Goal: Transaction & Acquisition: Obtain resource

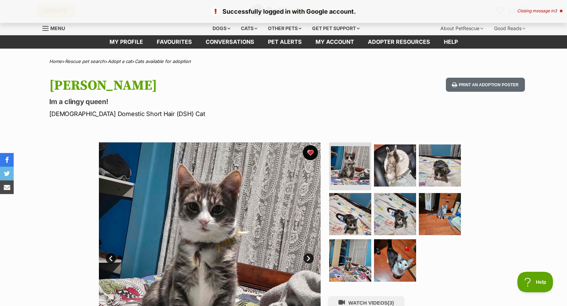
click at [309, 158] on button "favourite" at bounding box center [310, 152] width 15 height 15
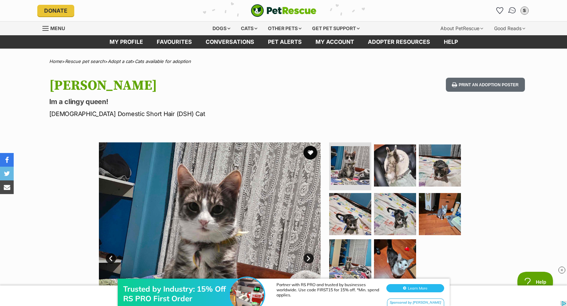
click at [514, 7] on link "Conversations" at bounding box center [512, 11] width 14 height 14
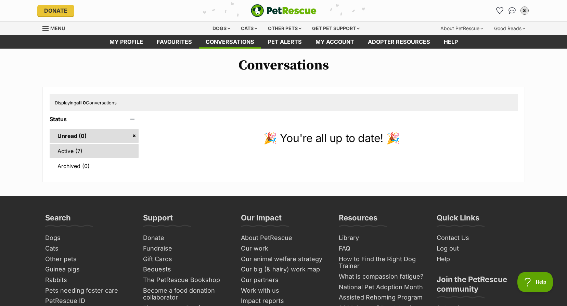
click at [100, 152] on link "Active (7)" at bounding box center [94, 151] width 89 height 14
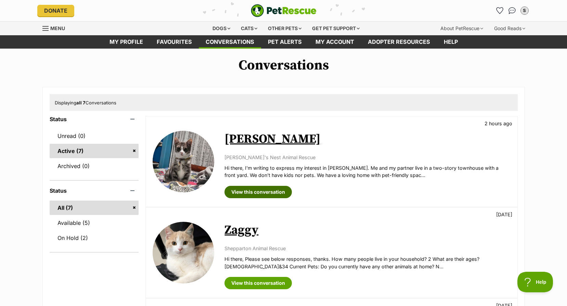
click at [269, 194] on link "View this conversation" at bounding box center [258, 192] width 67 height 12
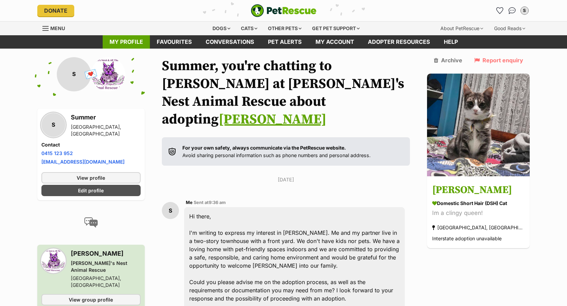
click at [115, 44] on link "My profile" at bounding box center [126, 41] width 47 height 13
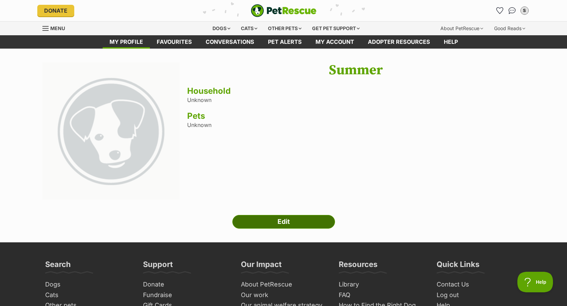
click at [295, 227] on link "Edit" at bounding box center [284, 222] width 103 height 14
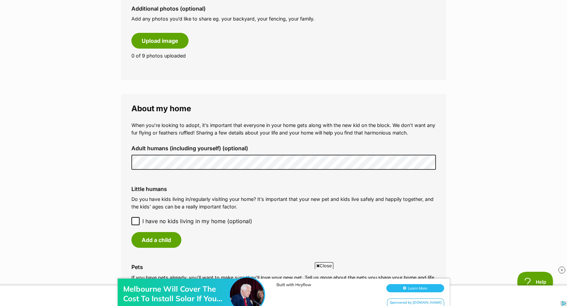
scroll to position [479, 0]
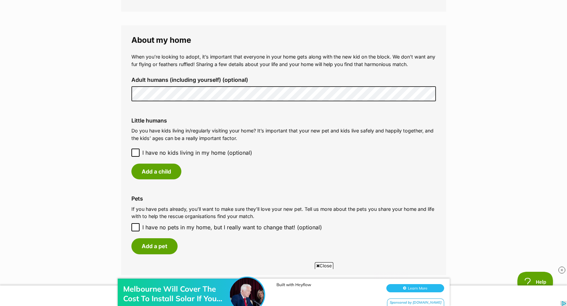
click at [136, 151] on icon at bounding box center [135, 152] width 5 height 5
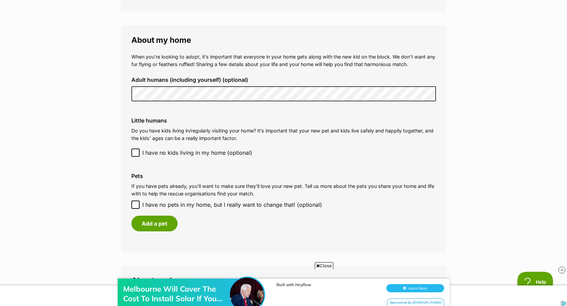
click at [137, 203] on icon at bounding box center [135, 204] width 5 height 5
click at [137, 203] on input "I have no pets in my home, but I really want to change that! (optional)" at bounding box center [136, 205] width 8 height 8
checkbox input "true"
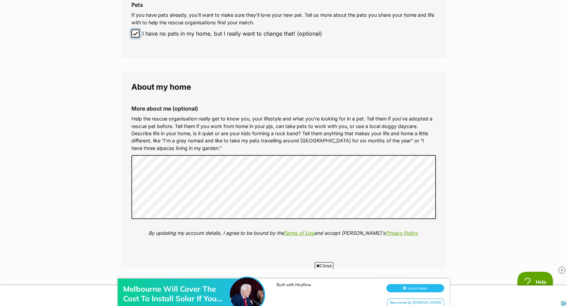
scroll to position [719, 0]
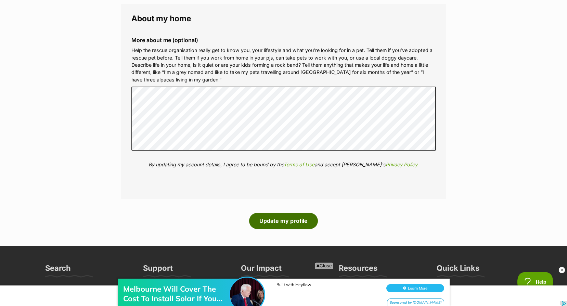
click at [302, 224] on button "Update my profile" at bounding box center [283, 221] width 69 height 16
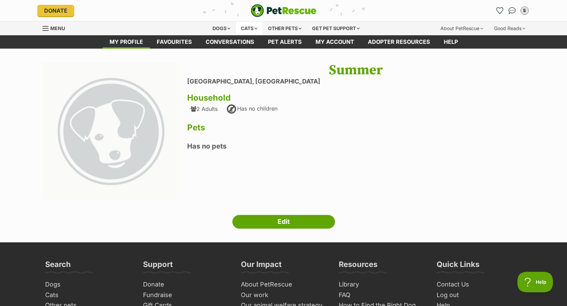
click at [247, 29] on div "Cats" at bounding box center [249, 29] width 26 height 14
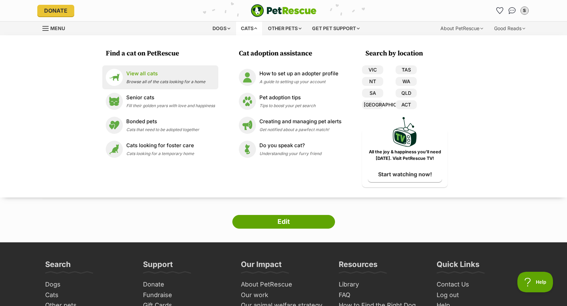
click at [160, 79] on span "Browse all of the cats looking for a home" at bounding box center [165, 81] width 79 height 5
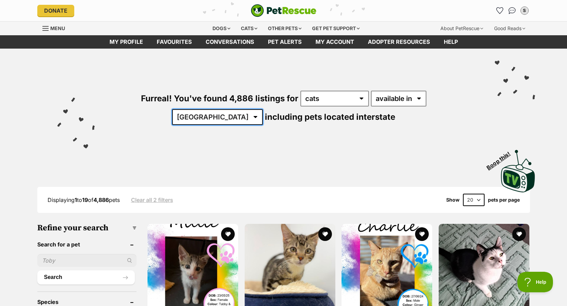
click at [263, 109] on select "[GEOGRAPHIC_DATA] [GEOGRAPHIC_DATA] [GEOGRAPHIC_DATA] [GEOGRAPHIC_DATA] [GEOGRA…" at bounding box center [217, 117] width 91 height 16
select select "VIC"
click at [263, 109] on select "Australia ACT NSW NT QLD SA TAS VIC WA" at bounding box center [217, 117] width 91 height 16
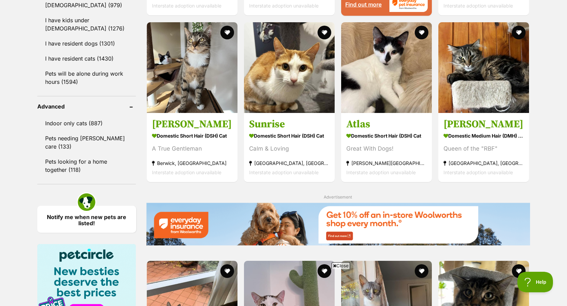
scroll to position [925, 0]
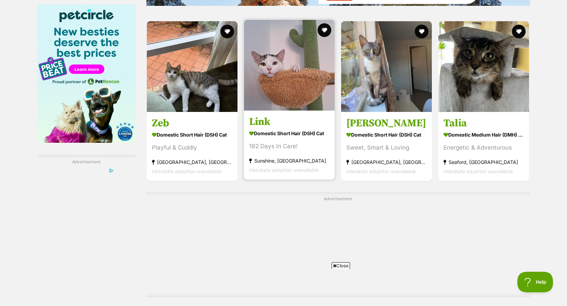
scroll to position [1199, 0]
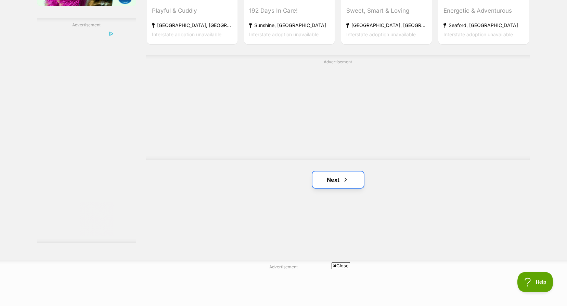
click at [328, 182] on link "Next" at bounding box center [338, 180] width 51 height 16
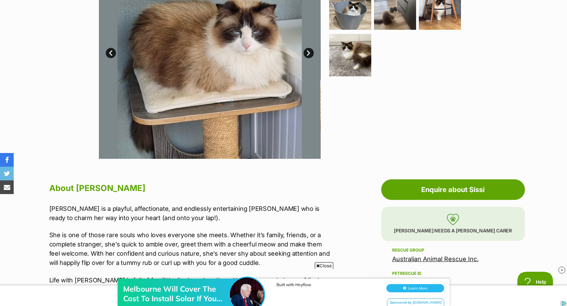
scroll to position [103, 0]
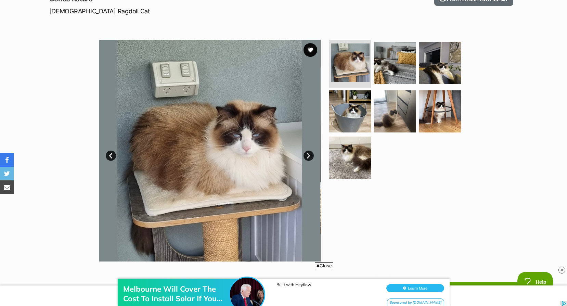
click at [307, 153] on link "Next" at bounding box center [309, 156] width 10 height 10
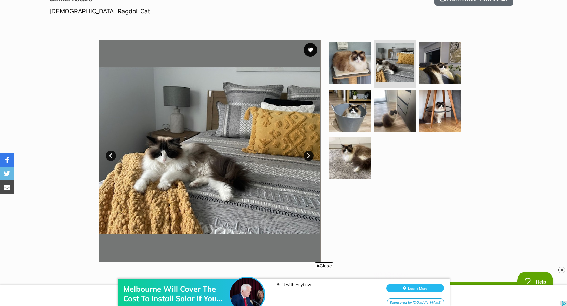
click at [307, 153] on link "Next" at bounding box center [309, 156] width 10 height 10
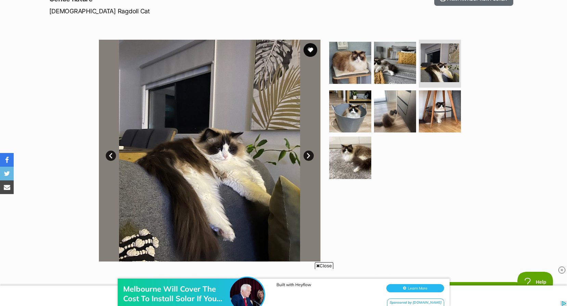
click at [307, 153] on link "Next" at bounding box center [309, 156] width 10 height 10
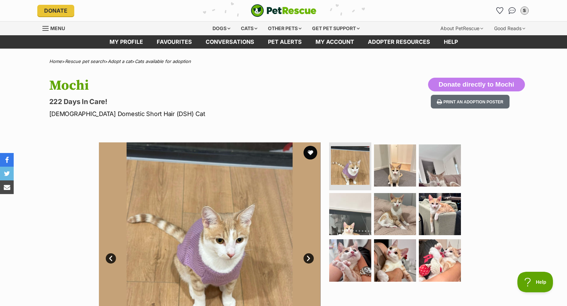
scroll to position [68, 0]
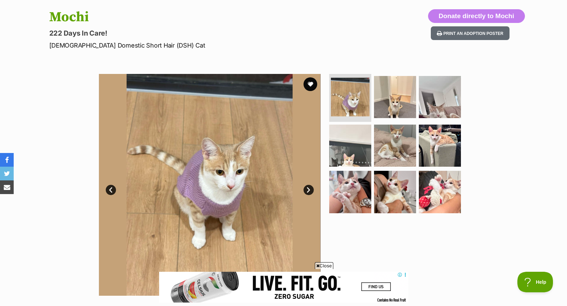
click at [315, 187] on img at bounding box center [210, 185] width 222 height 222
click at [309, 191] on link "Next" at bounding box center [309, 190] width 10 height 10
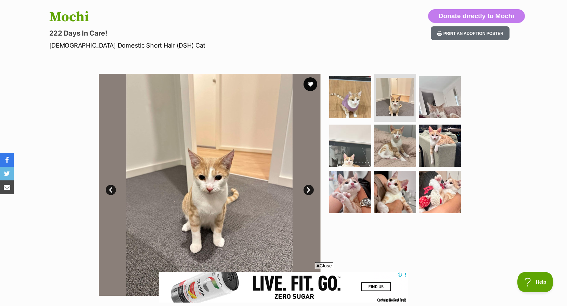
click at [309, 191] on link "Next" at bounding box center [309, 190] width 10 height 10
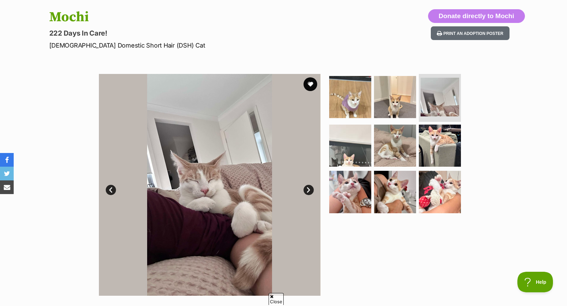
click at [309, 191] on link "Next" at bounding box center [309, 190] width 10 height 10
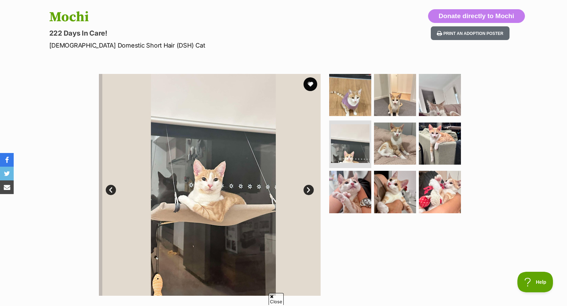
scroll to position [0, 0]
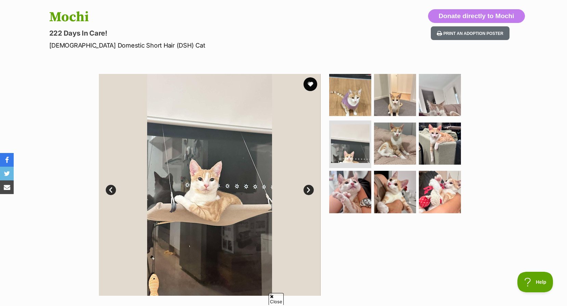
click at [309, 191] on link "Next" at bounding box center [309, 190] width 10 height 10
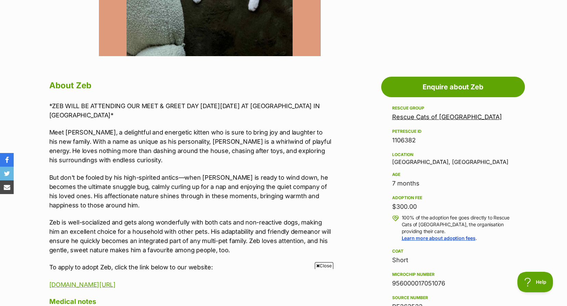
scroll to position [205, 0]
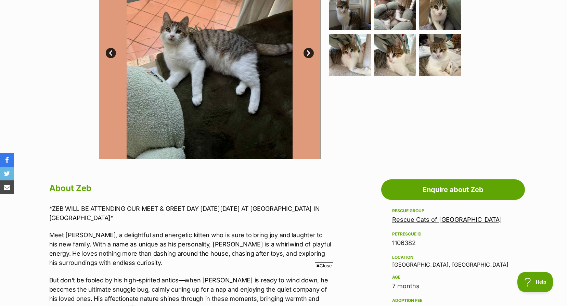
click at [311, 50] on link "Next" at bounding box center [309, 53] width 10 height 10
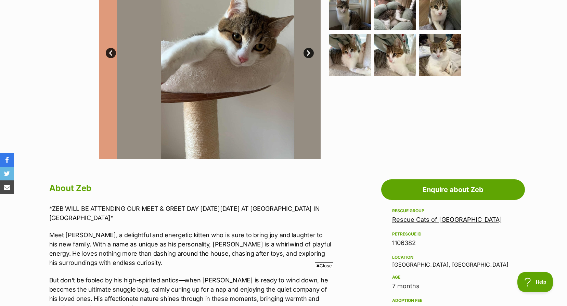
scroll to position [137, 0]
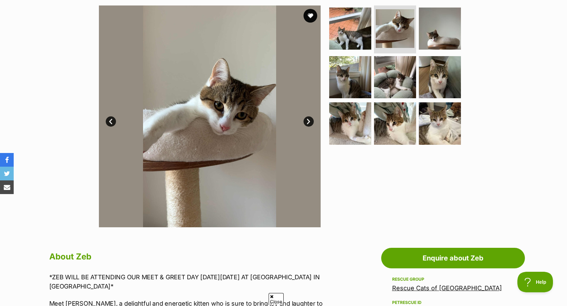
click at [313, 120] on link "Next" at bounding box center [309, 121] width 10 height 10
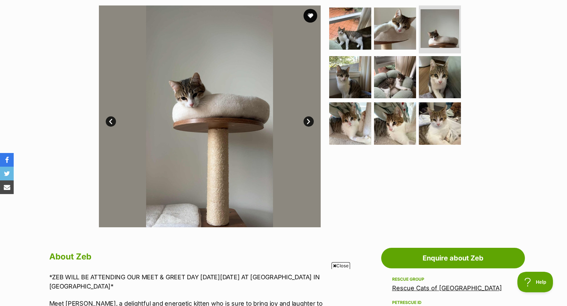
click at [313, 120] on link "Next" at bounding box center [309, 121] width 10 height 10
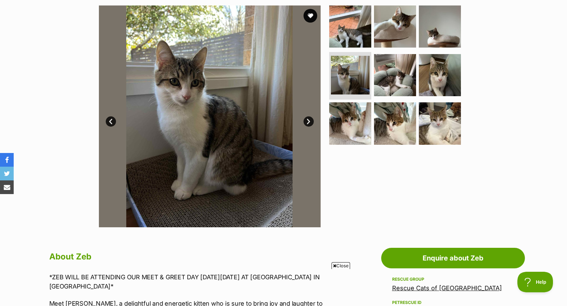
click at [313, 120] on link "Next" at bounding box center [309, 121] width 10 height 10
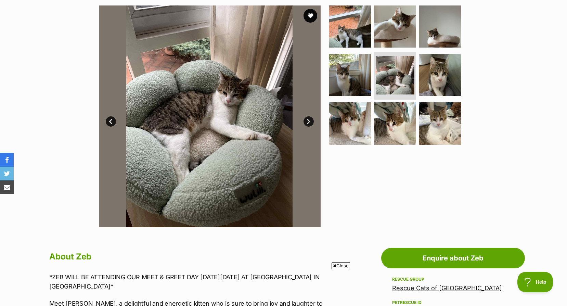
click at [313, 120] on link "Next" at bounding box center [309, 121] width 10 height 10
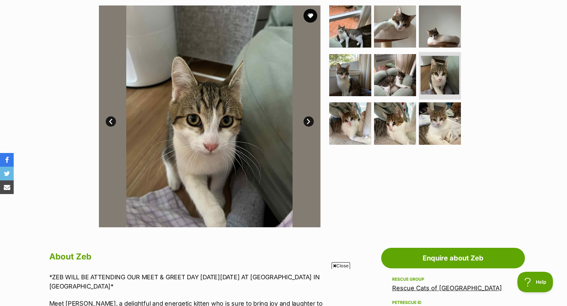
click at [313, 120] on link "Next" at bounding box center [309, 121] width 10 height 10
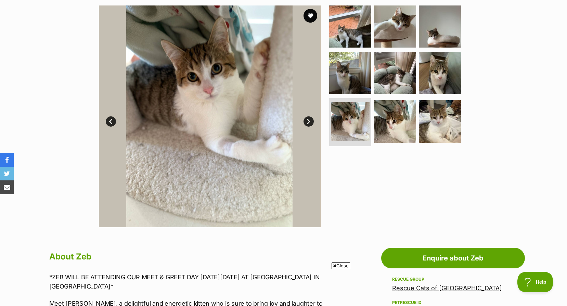
click at [313, 120] on link "Next" at bounding box center [309, 121] width 10 height 10
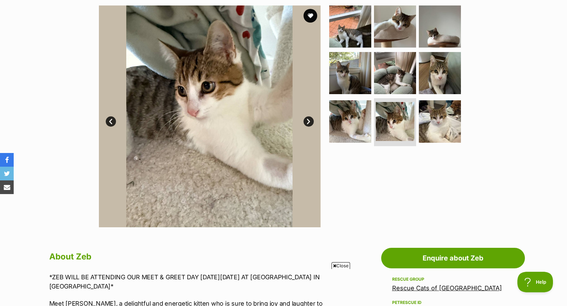
click at [313, 120] on link "Next" at bounding box center [309, 121] width 10 height 10
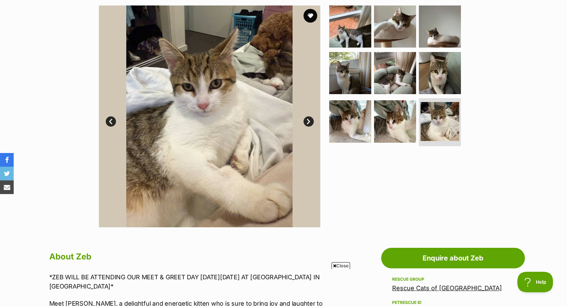
click at [313, 120] on link "Next" at bounding box center [309, 121] width 10 height 10
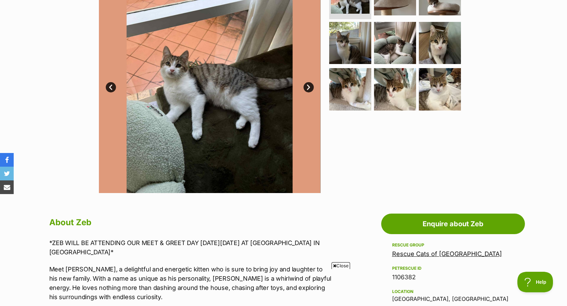
scroll to position [68, 0]
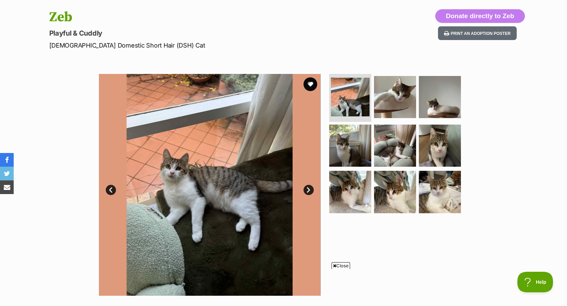
click at [303, 87] on img at bounding box center [210, 185] width 222 height 222
click at [308, 84] on button "favourite" at bounding box center [310, 84] width 15 height 15
click at [305, 189] on link "Next" at bounding box center [309, 190] width 10 height 10
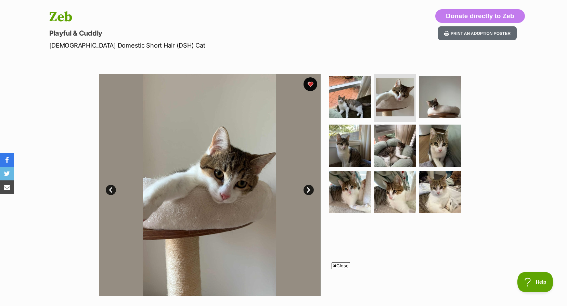
click at [305, 189] on link "Next" at bounding box center [309, 190] width 10 height 10
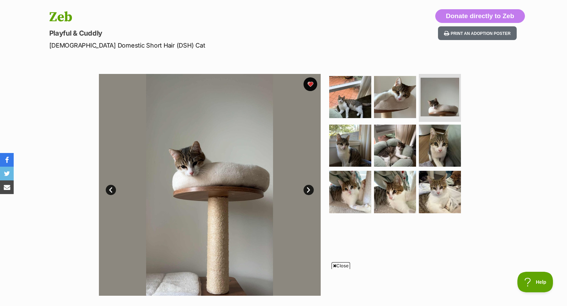
click at [305, 189] on link "Next" at bounding box center [309, 190] width 10 height 10
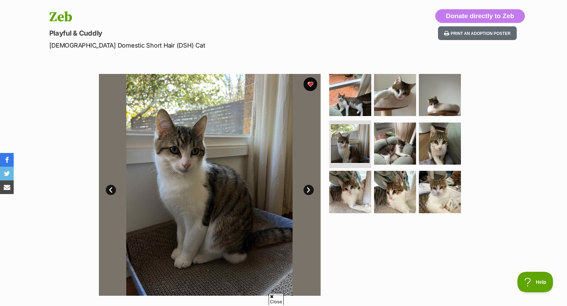
click at [305, 189] on link "Next" at bounding box center [309, 190] width 10 height 10
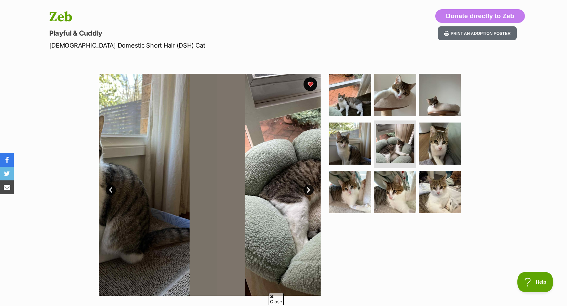
scroll to position [0, 0]
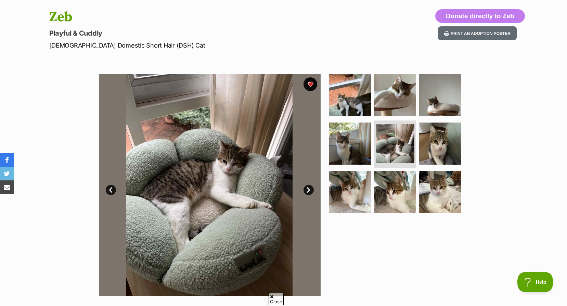
click at [305, 189] on link "Next" at bounding box center [309, 190] width 10 height 10
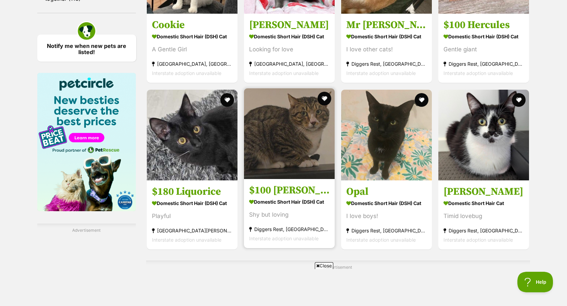
scroll to position [1130, 0]
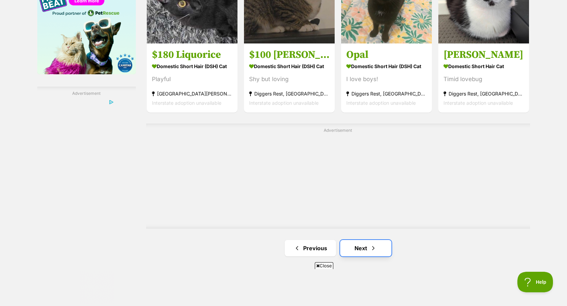
click at [365, 253] on link "Next" at bounding box center [365, 248] width 51 height 16
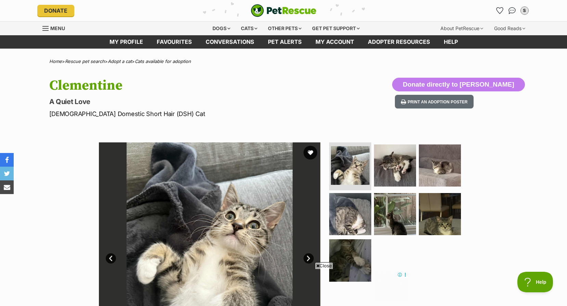
scroll to position [34, 0]
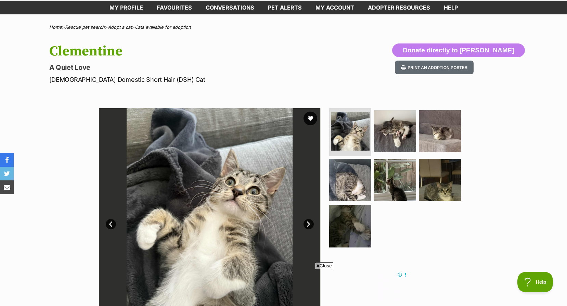
click at [302, 225] on img at bounding box center [210, 219] width 222 height 222
click at [308, 225] on link "Next" at bounding box center [309, 224] width 10 height 10
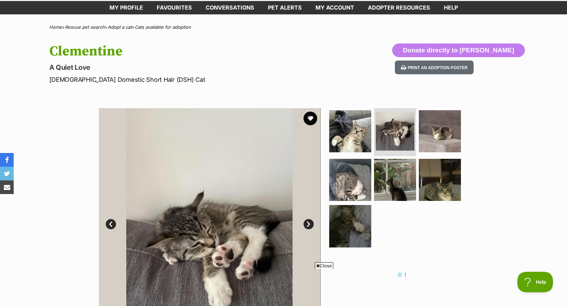
click at [308, 225] on link "Next" at bounding box center [309, 224] width 10 height 10
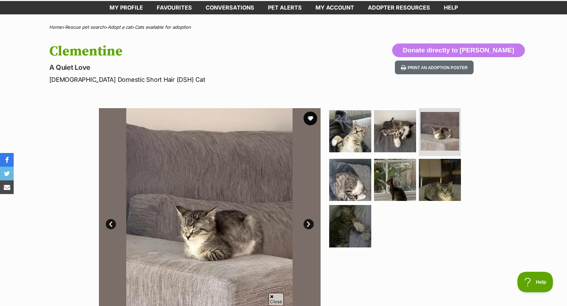
click at [308, 225] on link "Next" at bounding box center [309, 224] width 10 height 10
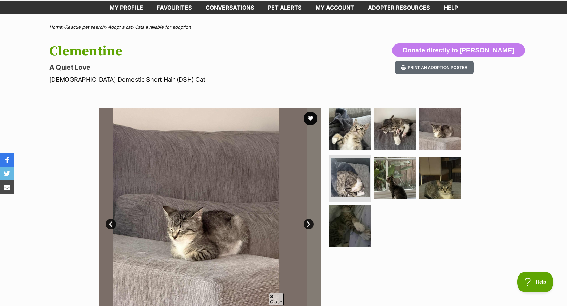
scroll to position [0, 0]
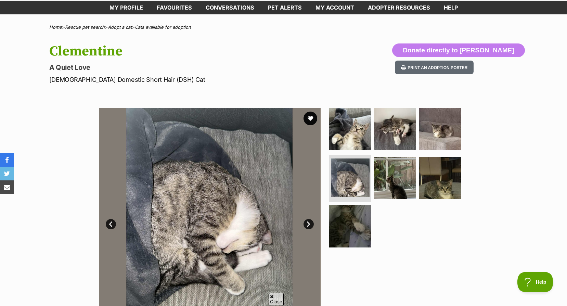
click at [308, 225] on link "Next" at bounding box center [309, 224] width 10 height 10
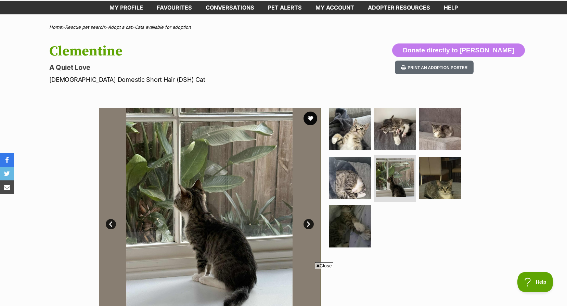
click at [308, 225] on link "Next" at bounding box center [309, 224] width 10 height 10
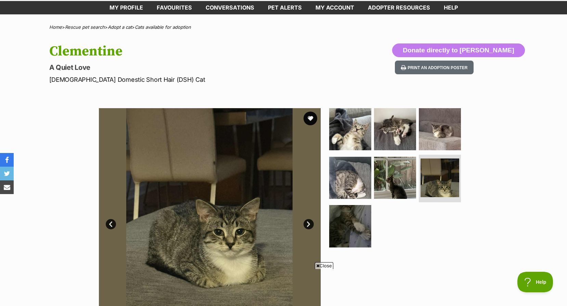
click at [308, 225] on link "Next" at bounding box center [309, 224] width 10 height 10
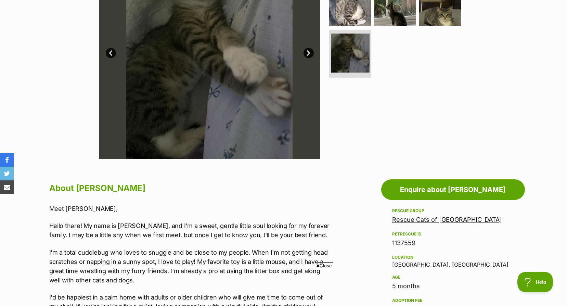
scroll to position [103, 0]
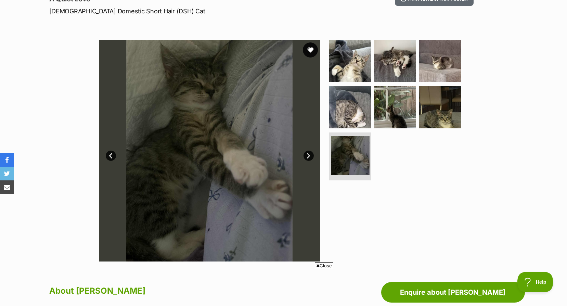
click at [309, 50] on button "favourite" at bounding box center [310, 49] width 15 height 15
click at [306, 156] on link "Next" at bounding box center [309, 156] width 10 height 10
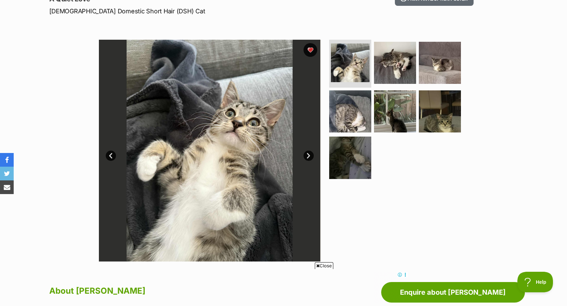
click at [307, 153] on link "Next" at bounding box center [309, 156] width 10 height 10
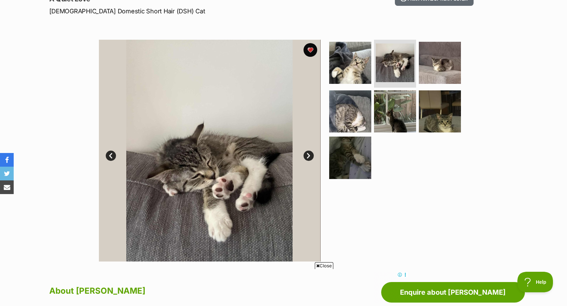
click at [307, 153] on link "Next" at bounding box center [309, 156] width 10 height 10
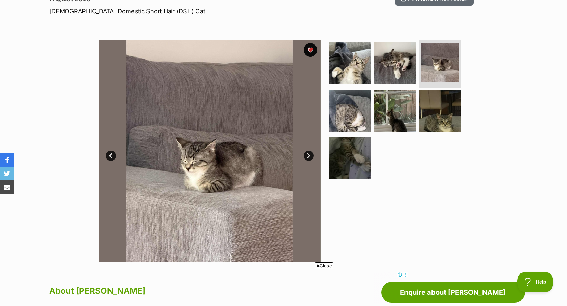
click at [307, 153] on link "Next" at bounding box center [309, 156] width 10 height 10
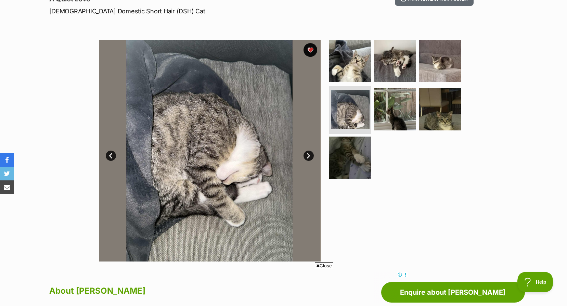
click at [307, 153] on link "Next" at bounding box center [309, 156] width 10 height 10
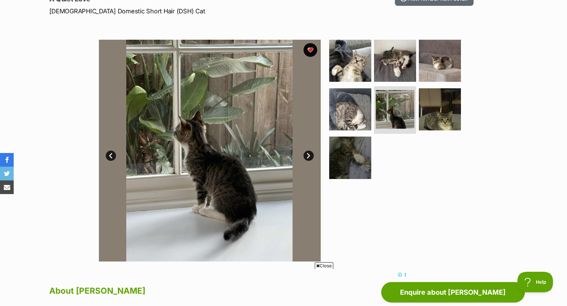
click at [307, 153] on link "Next" at bounding box center [309, 156] width 10 height 10
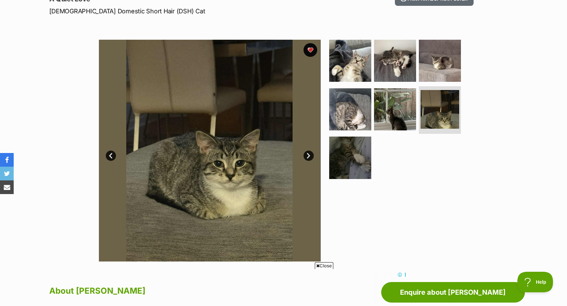
click at [307, 153] on link "Next" at bounding box center [309, 156] width 10 height 10
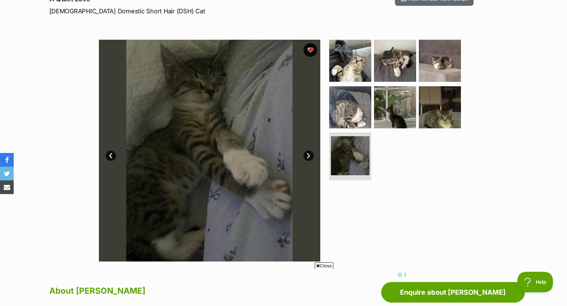
click at [307, 153] on link "Next" at bounding box center [309, 156] width 10 height 10
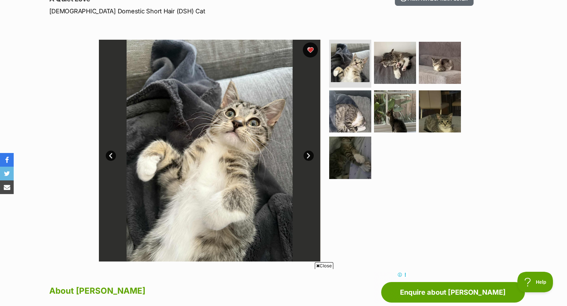
click at [310, 52] on button "favourite" at bounding box center [310, 49] width 15 height 15
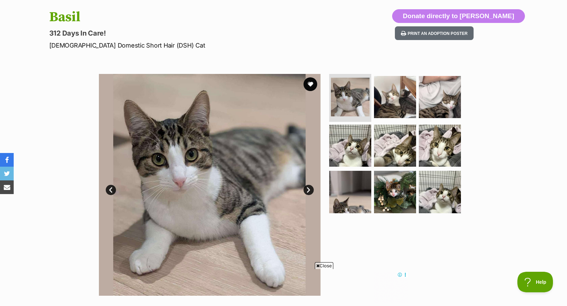
click at [308, 187] on link "Next" at bounding box center [309, 190] width 10 height 10
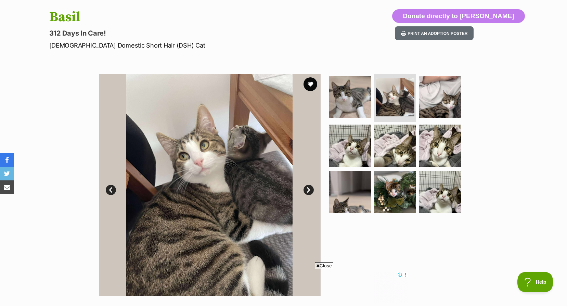
click at [308, 187] on link "Next" at bounding box center [309, 190] width 10 height 10
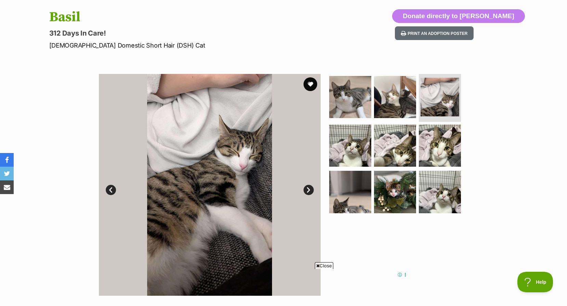
click at [308, 187] on link "Next" at bounding box center [309, 190] width 10 height 10
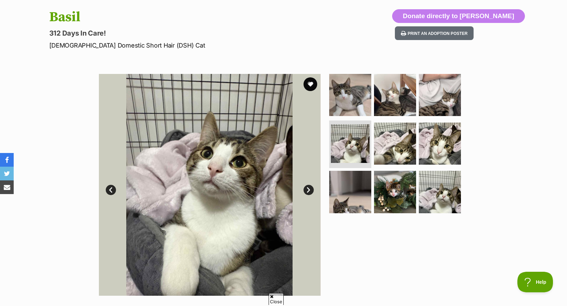
click at [308, 187] on link "Next" at bounding box center [309, 190] width 10 height 10
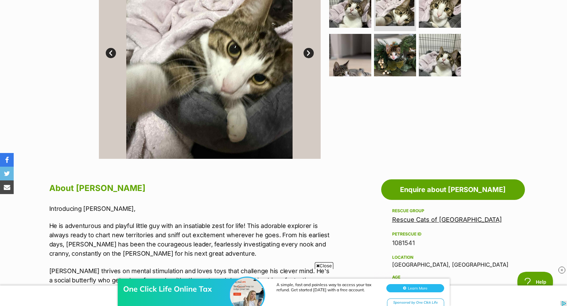
scroll to position [342, 0]
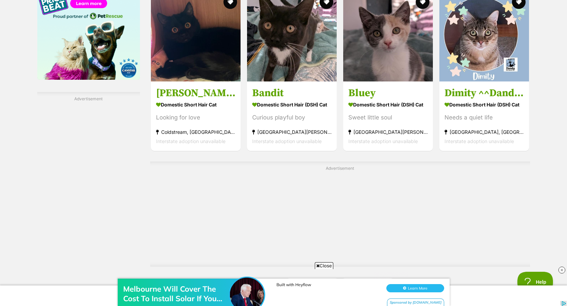
scroll to position [1199, 0]
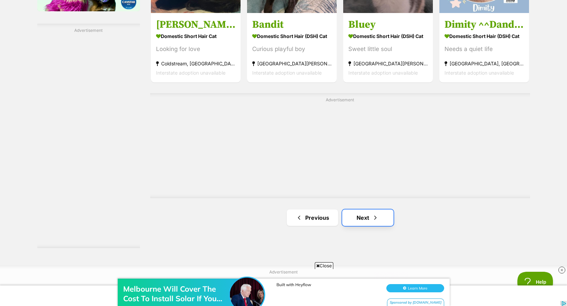
click at [383, 215] on link "Next" at bounding box center [367, 218] width 51 height 16
